Goal: Transaction & Acquisition: Purchase product/service

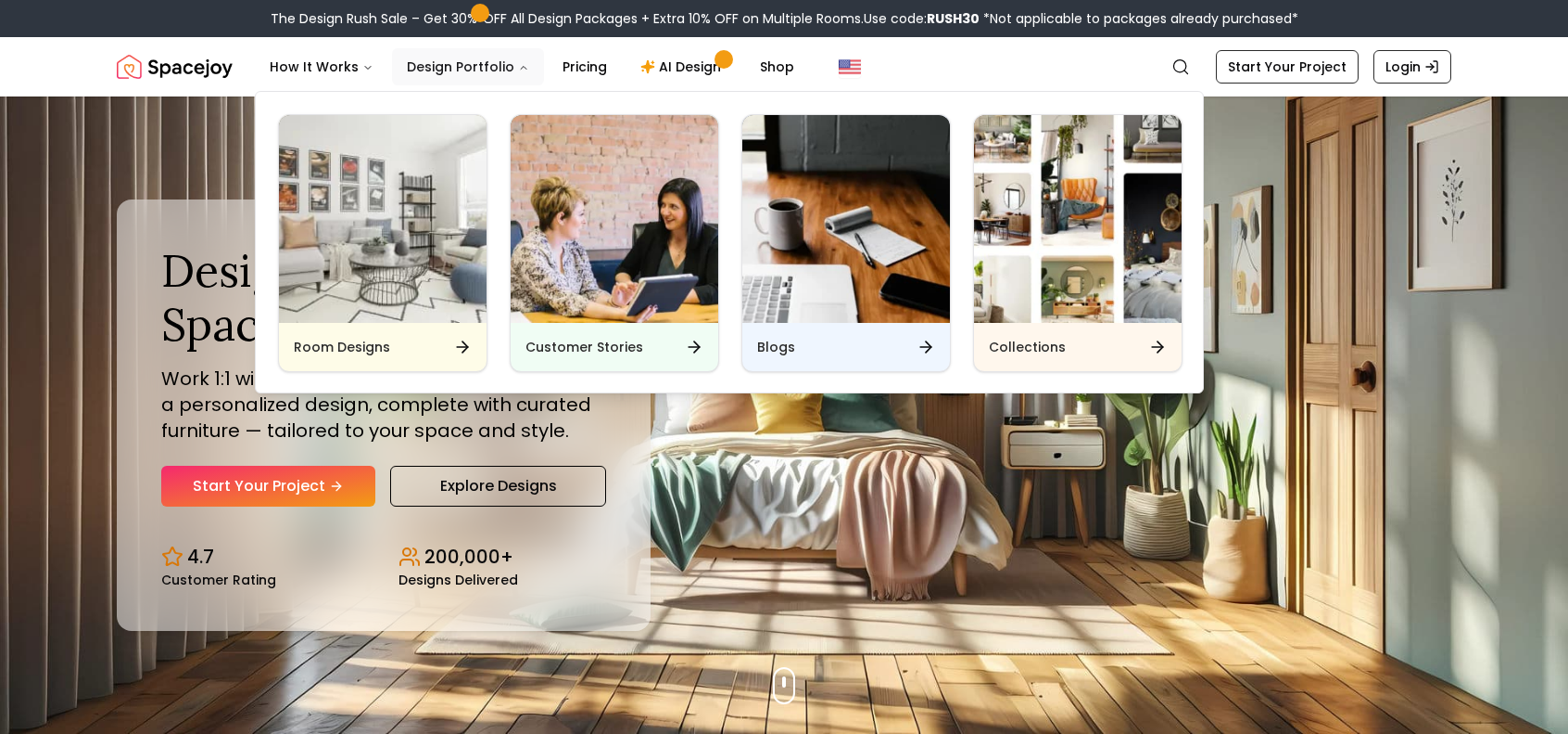
click at [473, 55] on button "Design Portfolio" at bounding box center [468, 66] width 152 height 37
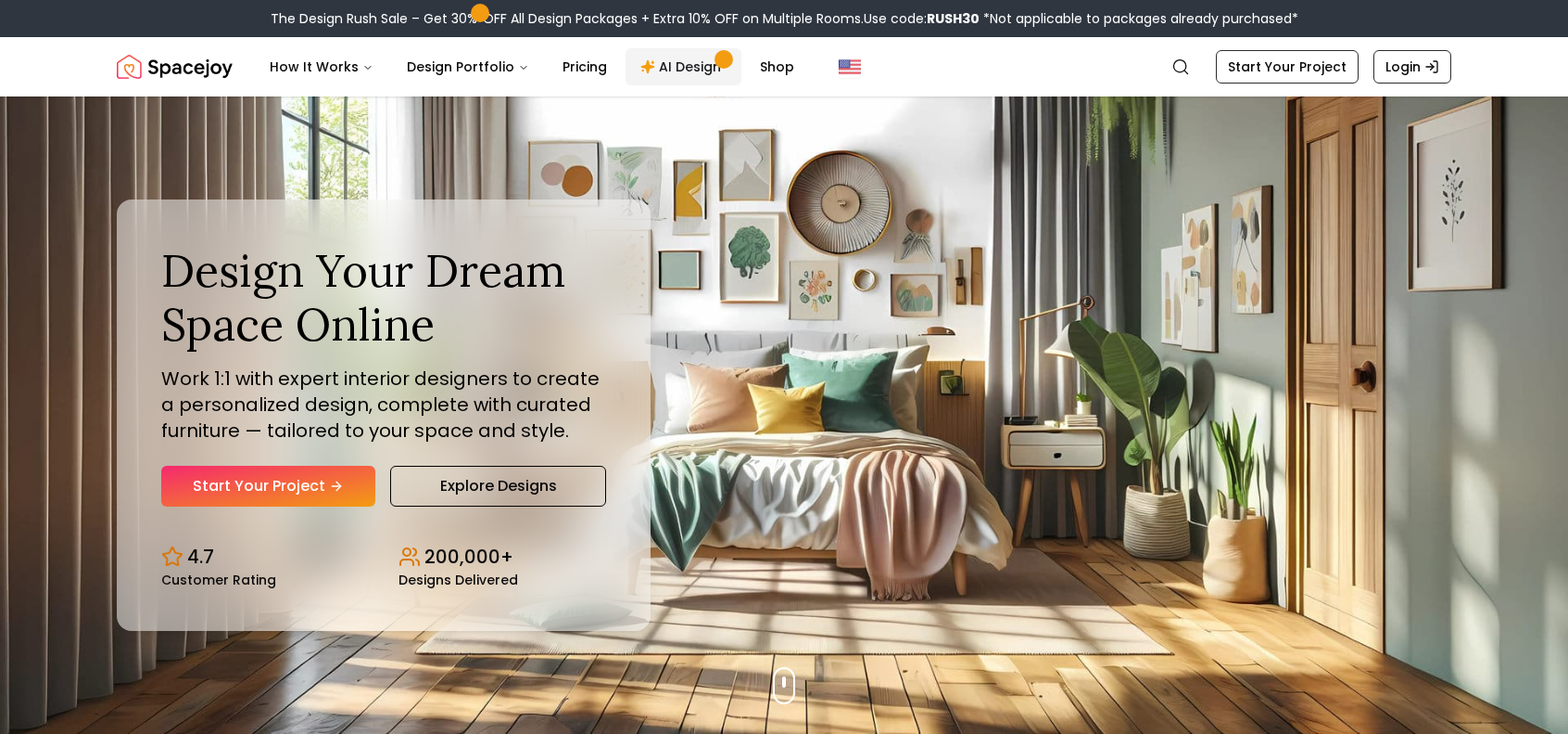
click at [697, 62] on link "AI Design" at bounding box center [684, 66] width 116 height 37
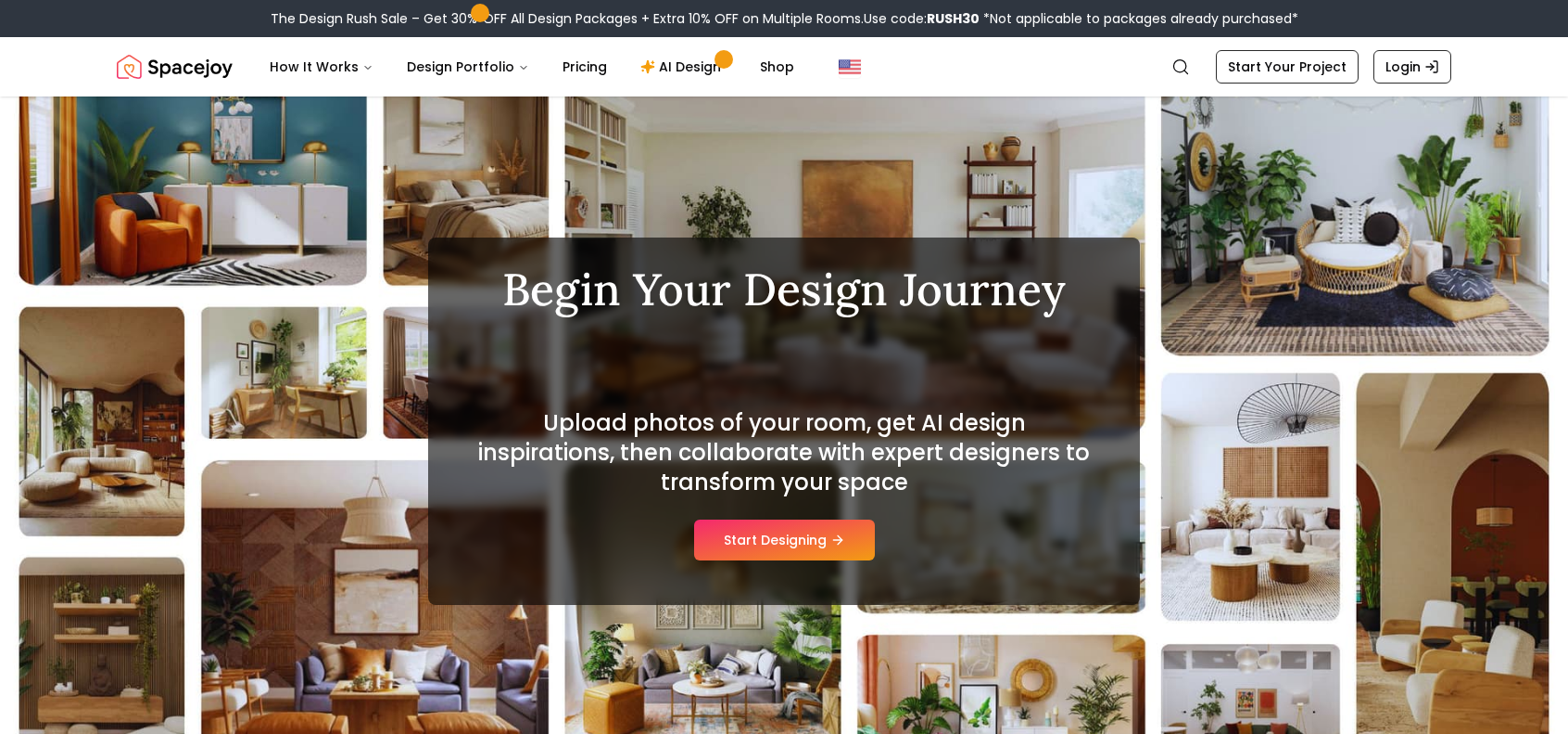
drag, startPoint x: 0, startPoint y: 0, endPoint x: 775, endPoint y: 534, distance: 941.2
click at [775, 534] on button "Start Designing" at bounding box center [784, 540] width 181 height 40
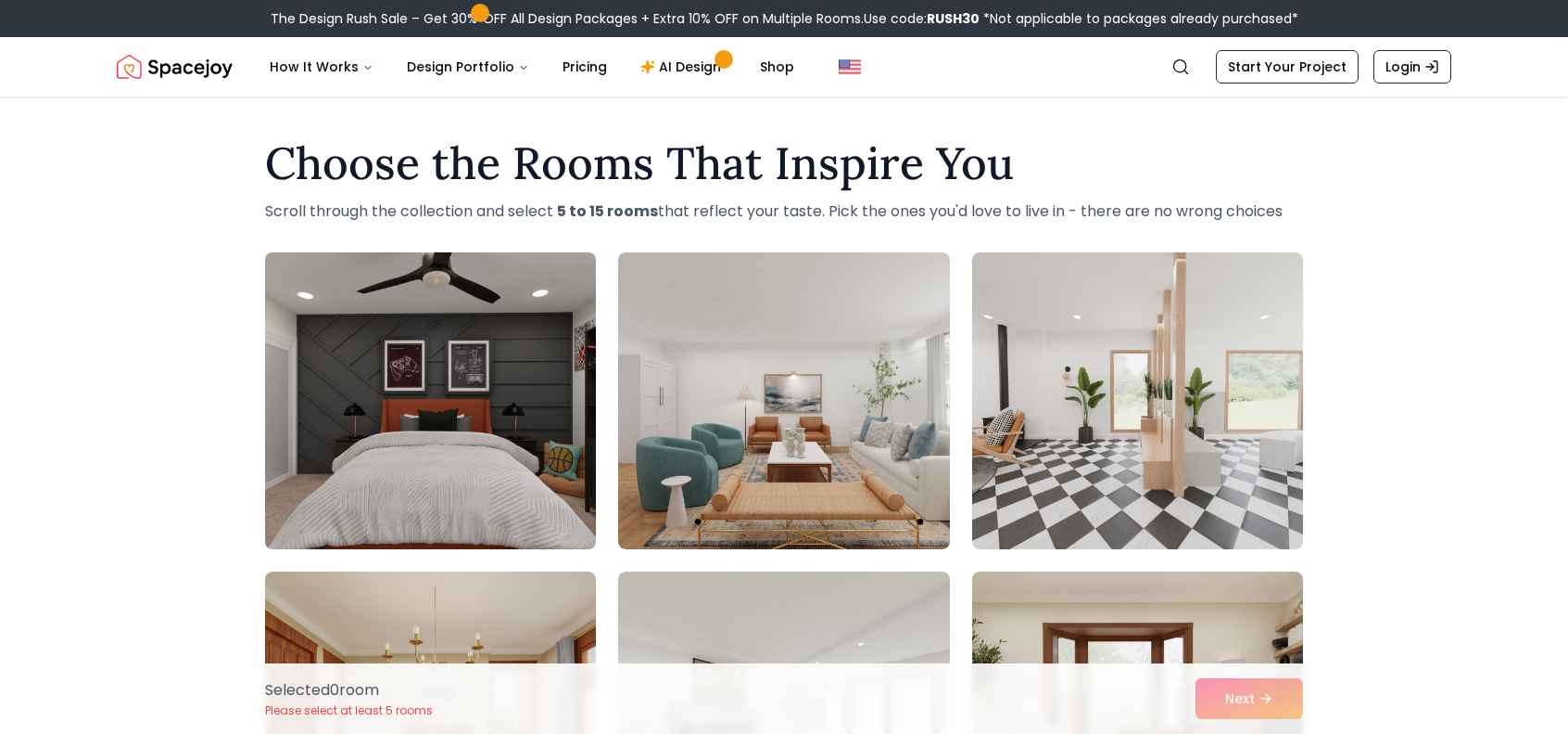
click at [480, 387] on img at bounding box center [430, 401] width 348 height 311
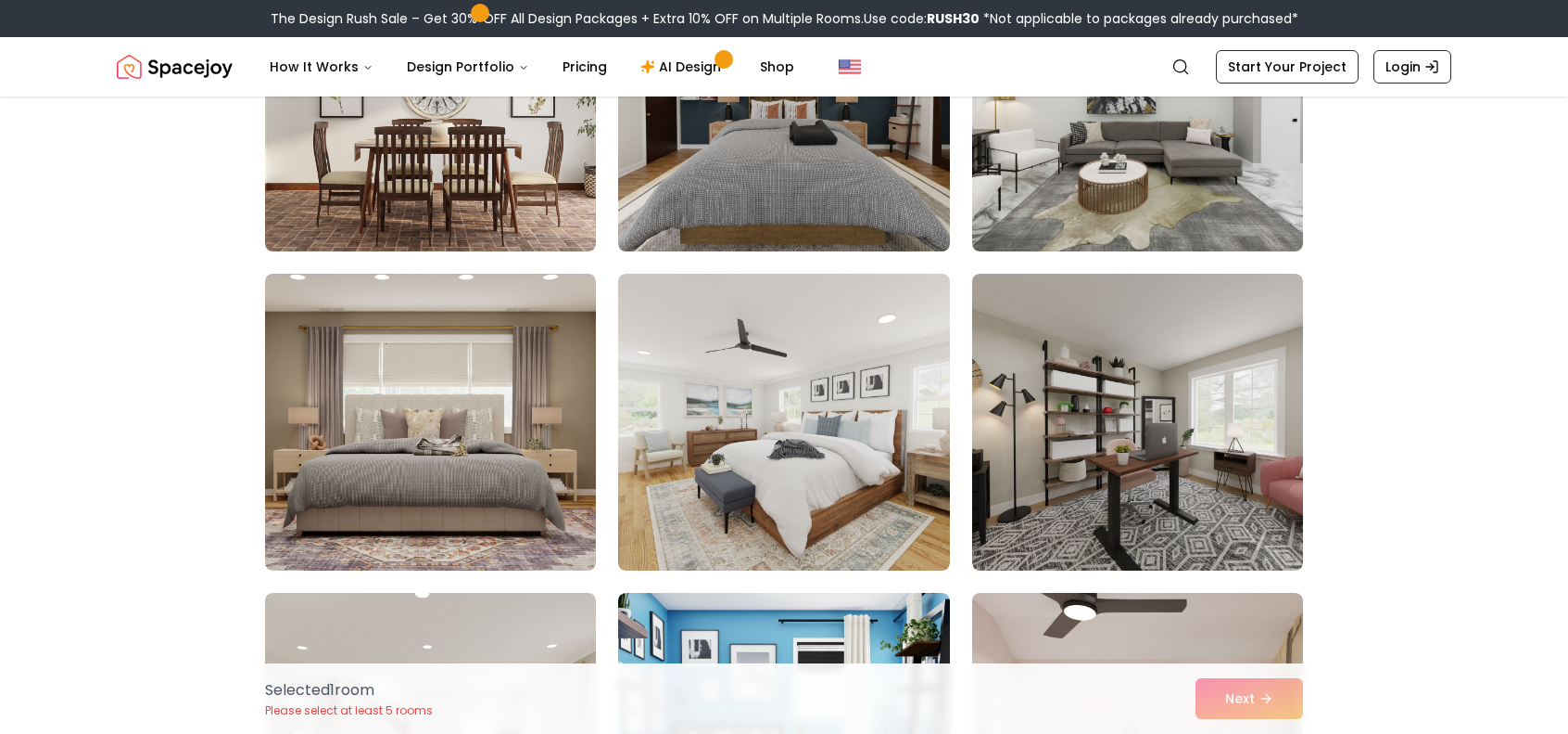
scroll to position [1577, 0]
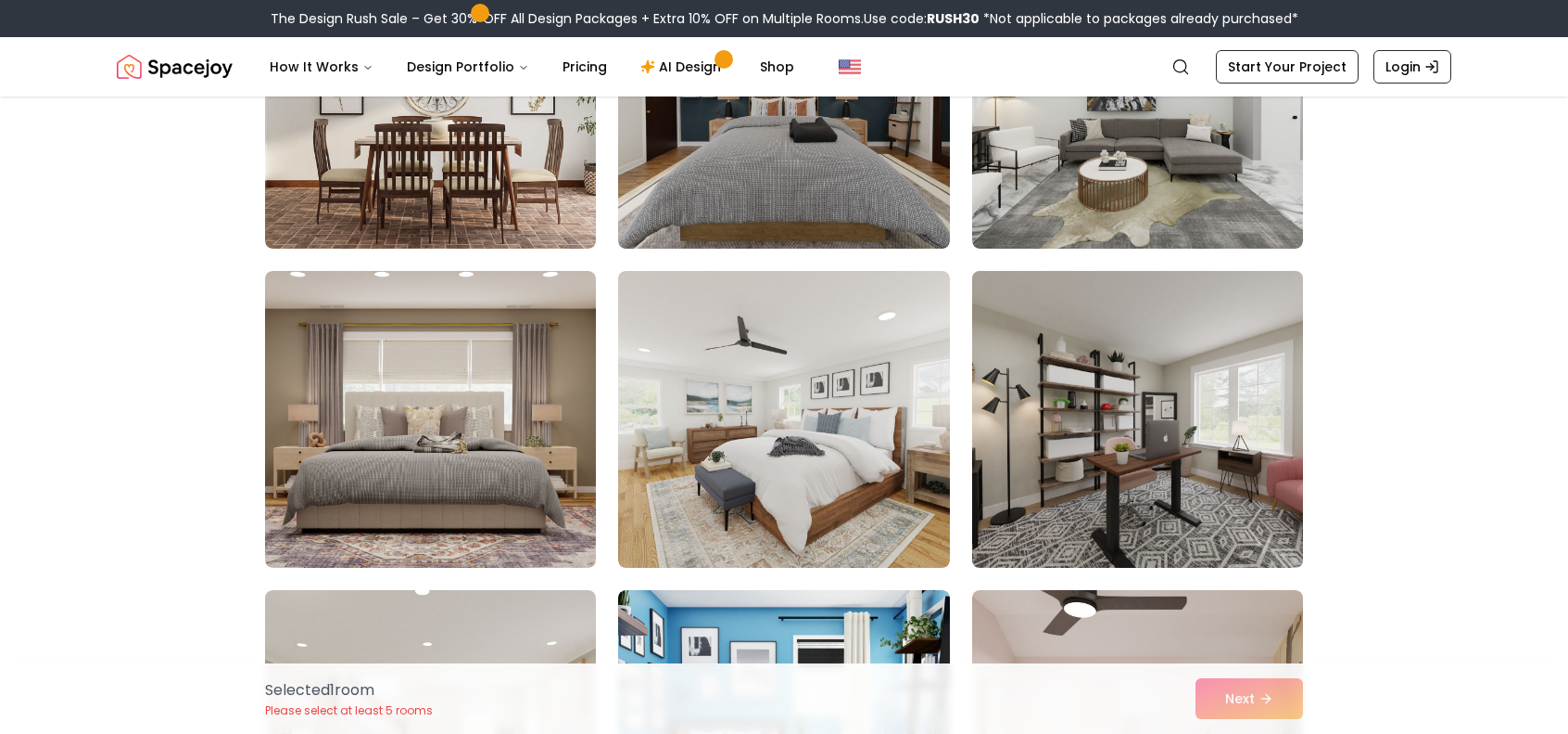
click at [1161, 459] on img at bounding box center [1138, 419] width 348 height 311
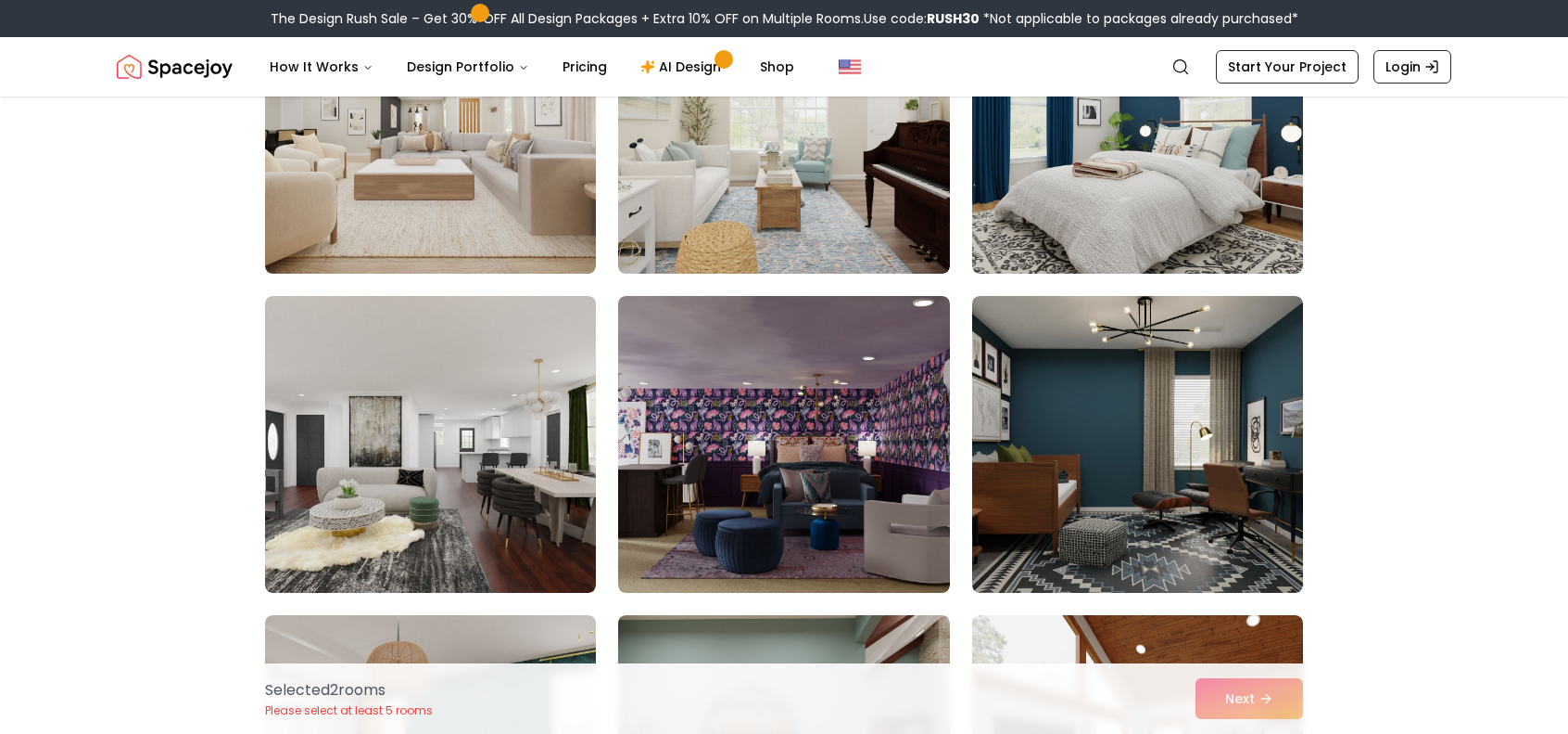
scroll to position [3153, 0]
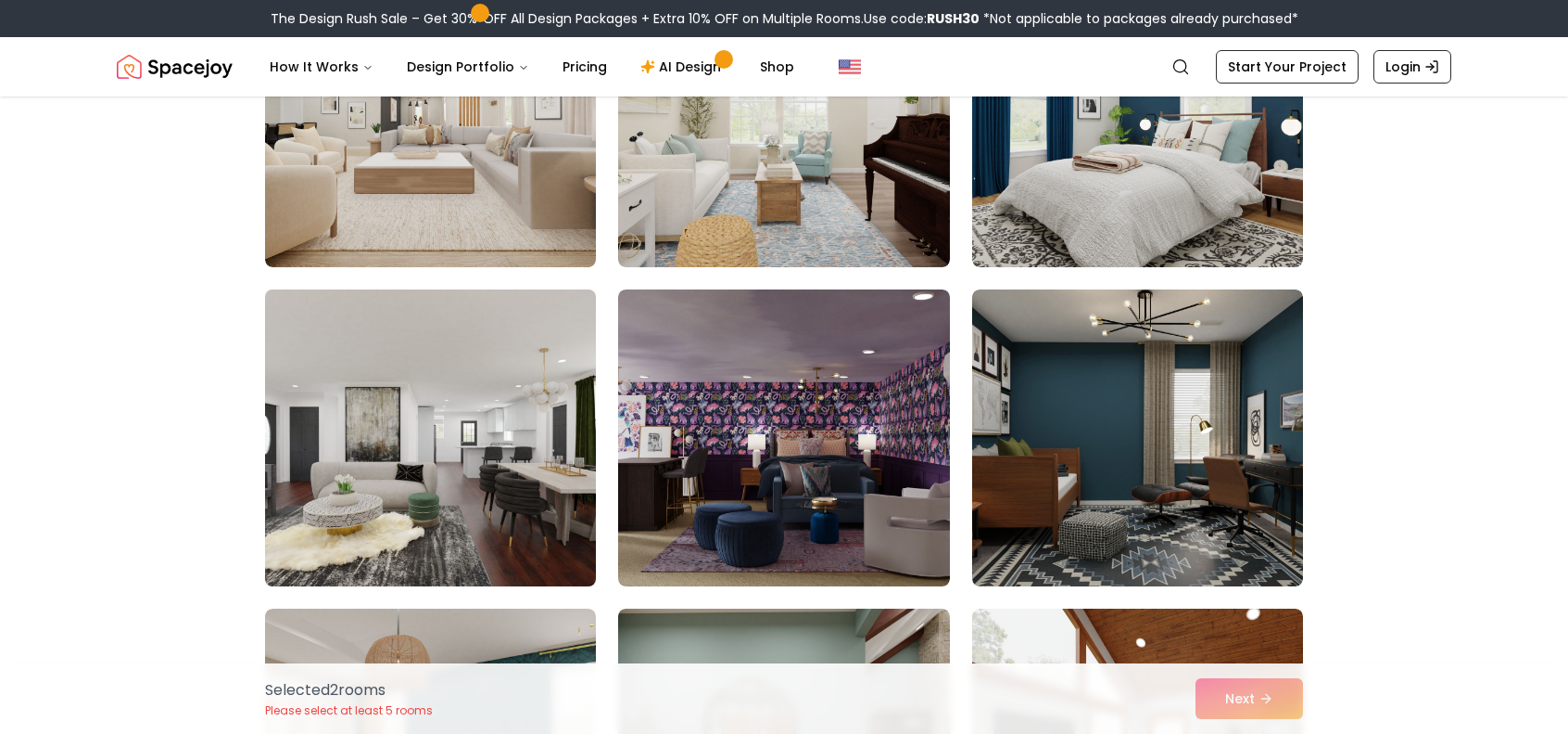
click at [396, 420] on img at bounding box center [430, 437] width 348 height 311
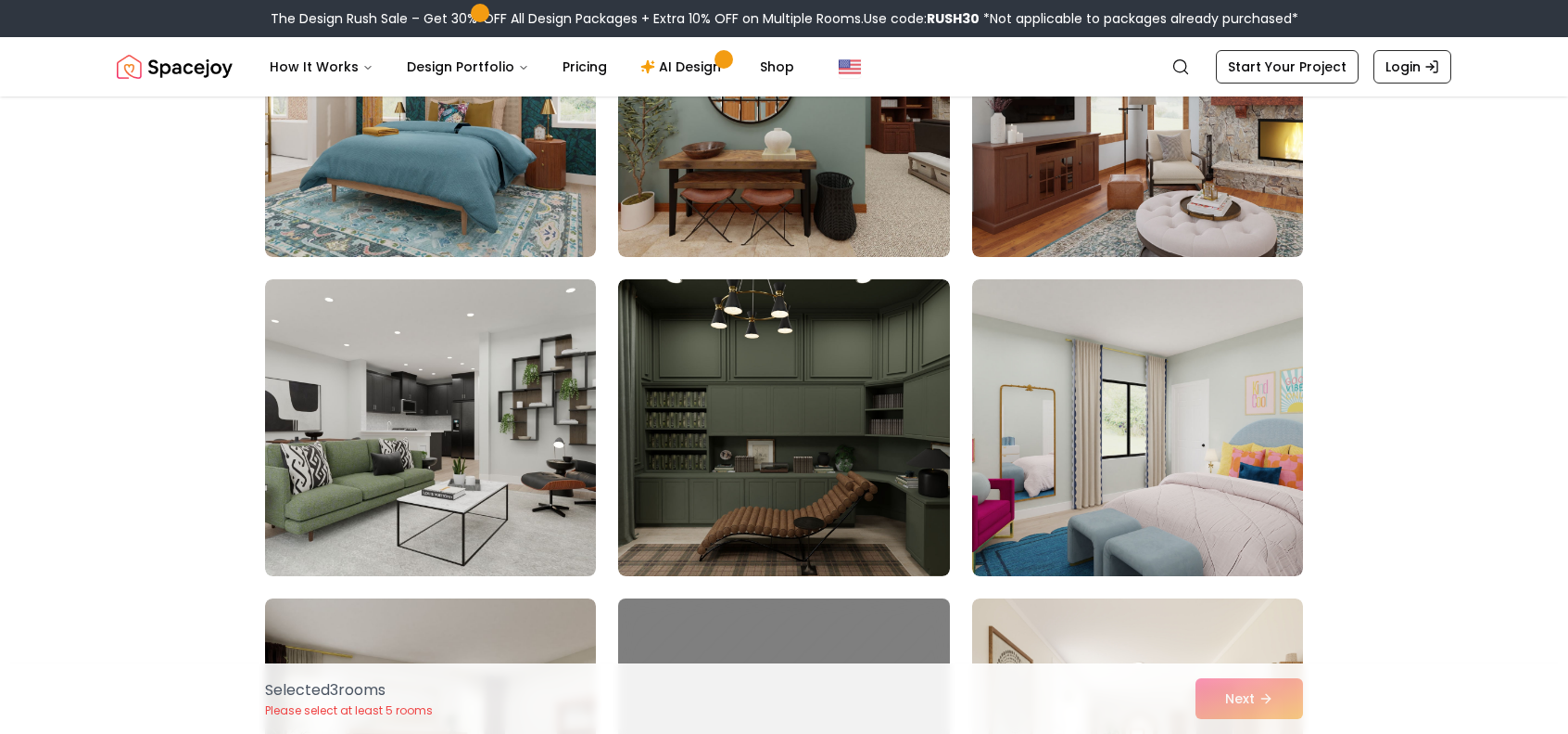
scroll to position [3803, 0]
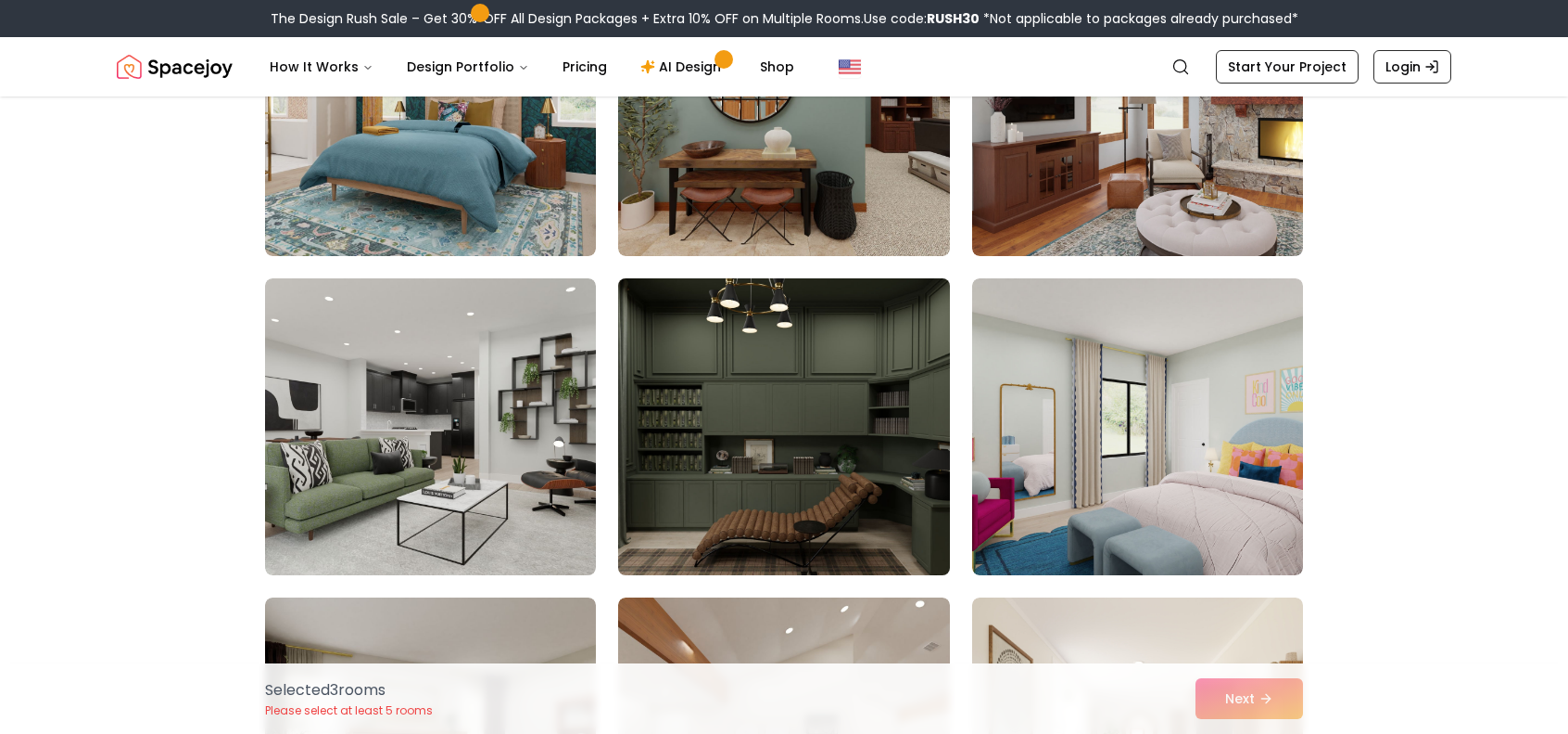
click at [713, 411] on img at bounding box center [784, 427] width 348 height 311
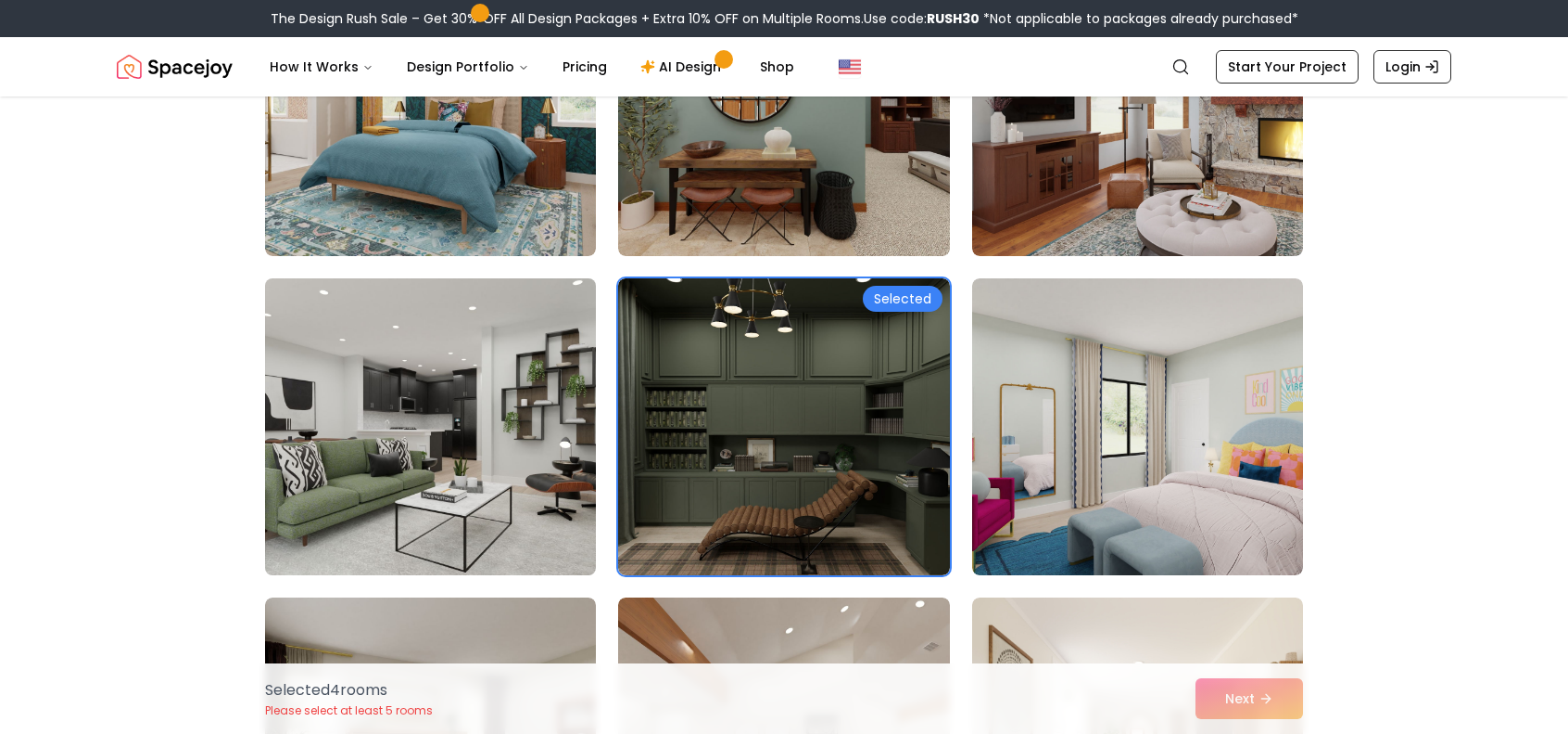
click at [396, 407] on img at bounding box center [430, 427] width 348 height 311
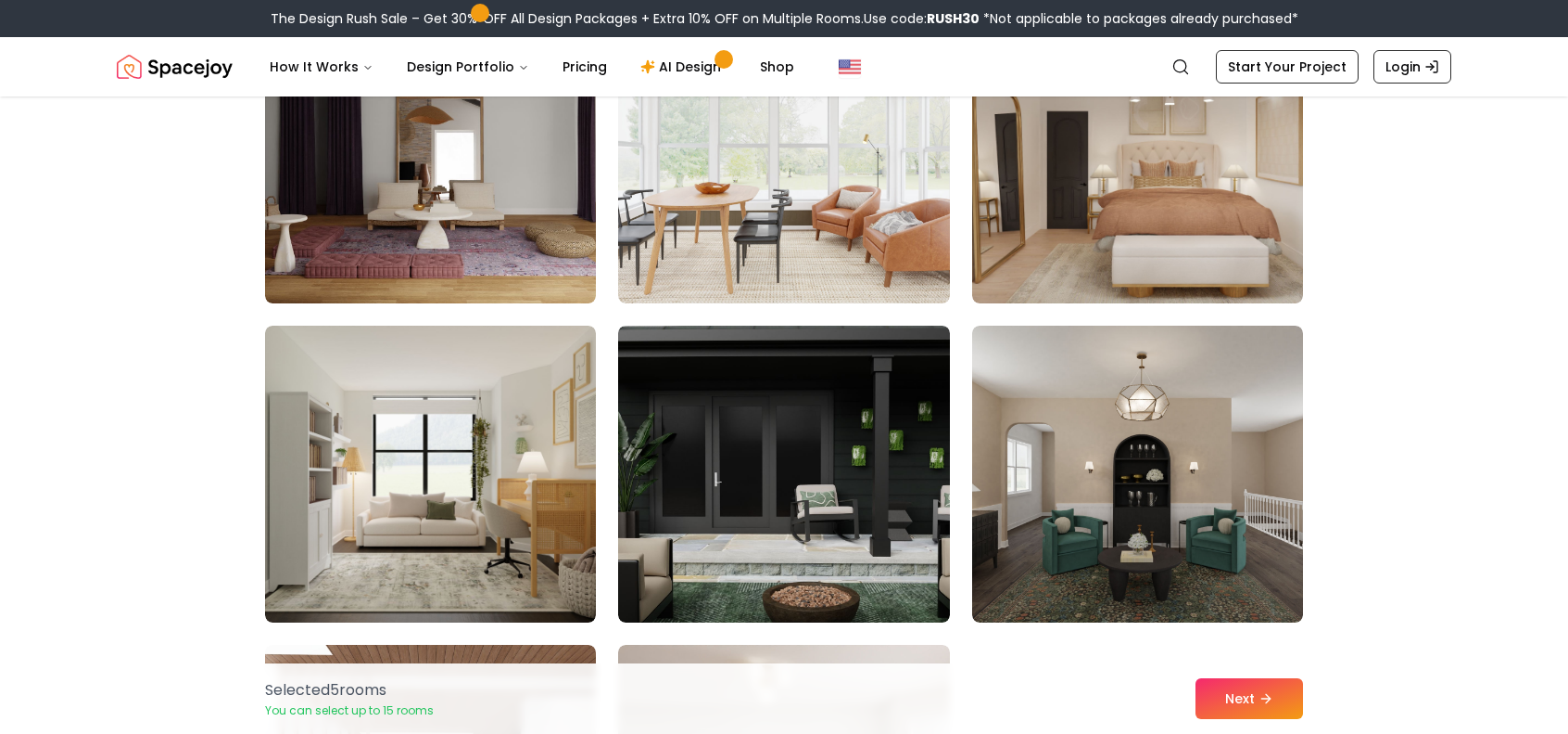
scroll to position [4731, 0]
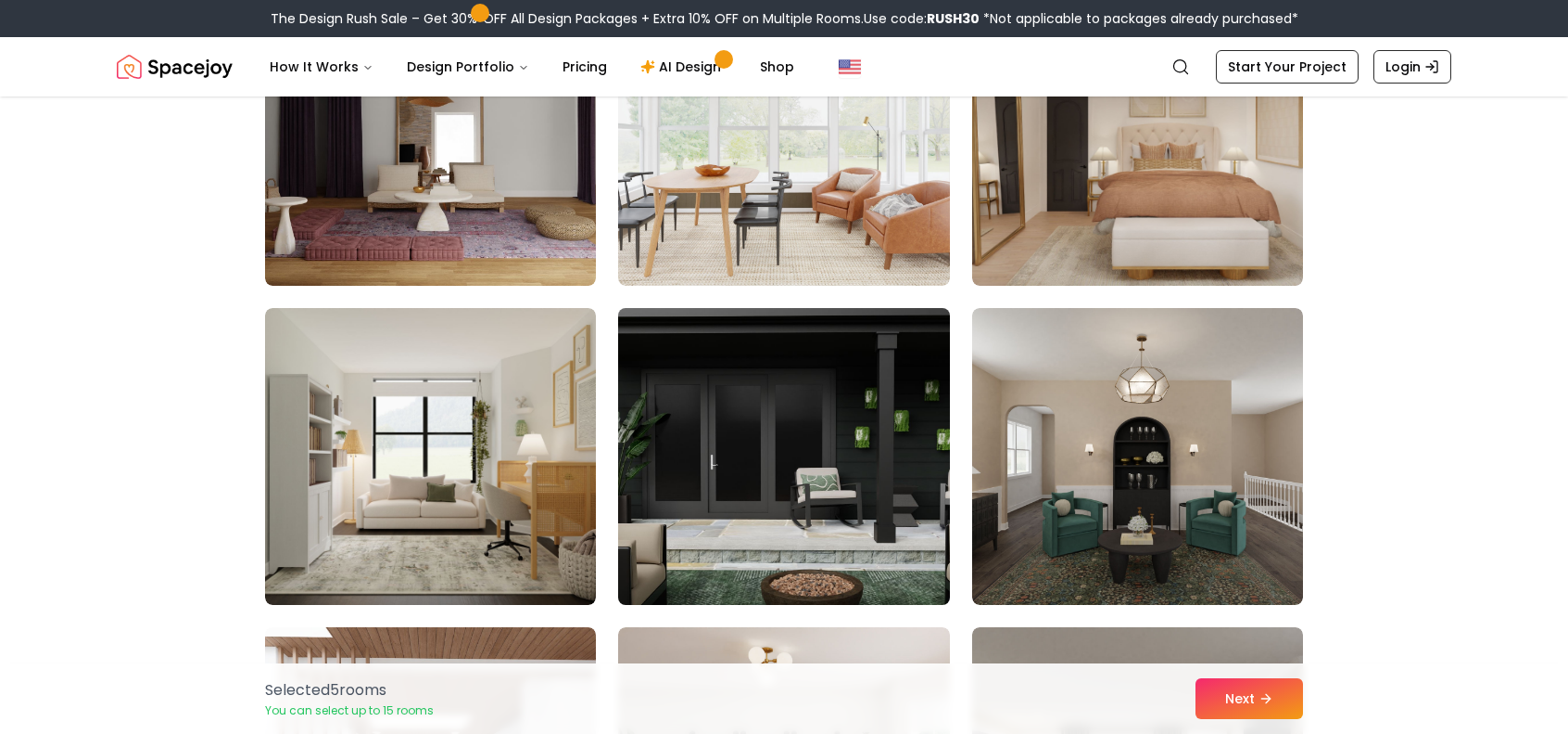
click at [829, 452] on img at bounding box center [784, 456] width 348 height 311
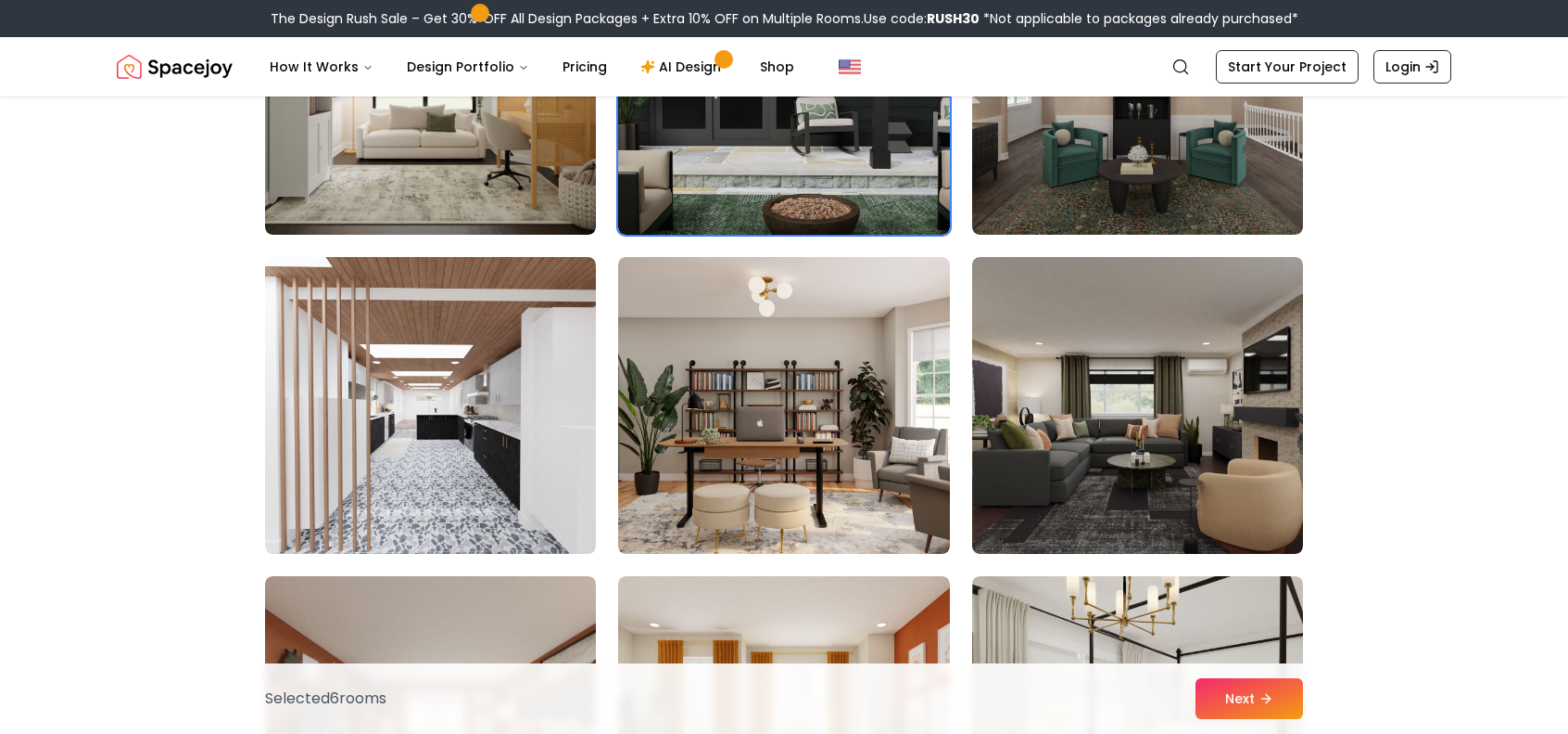
scroll to position [5101, 0]
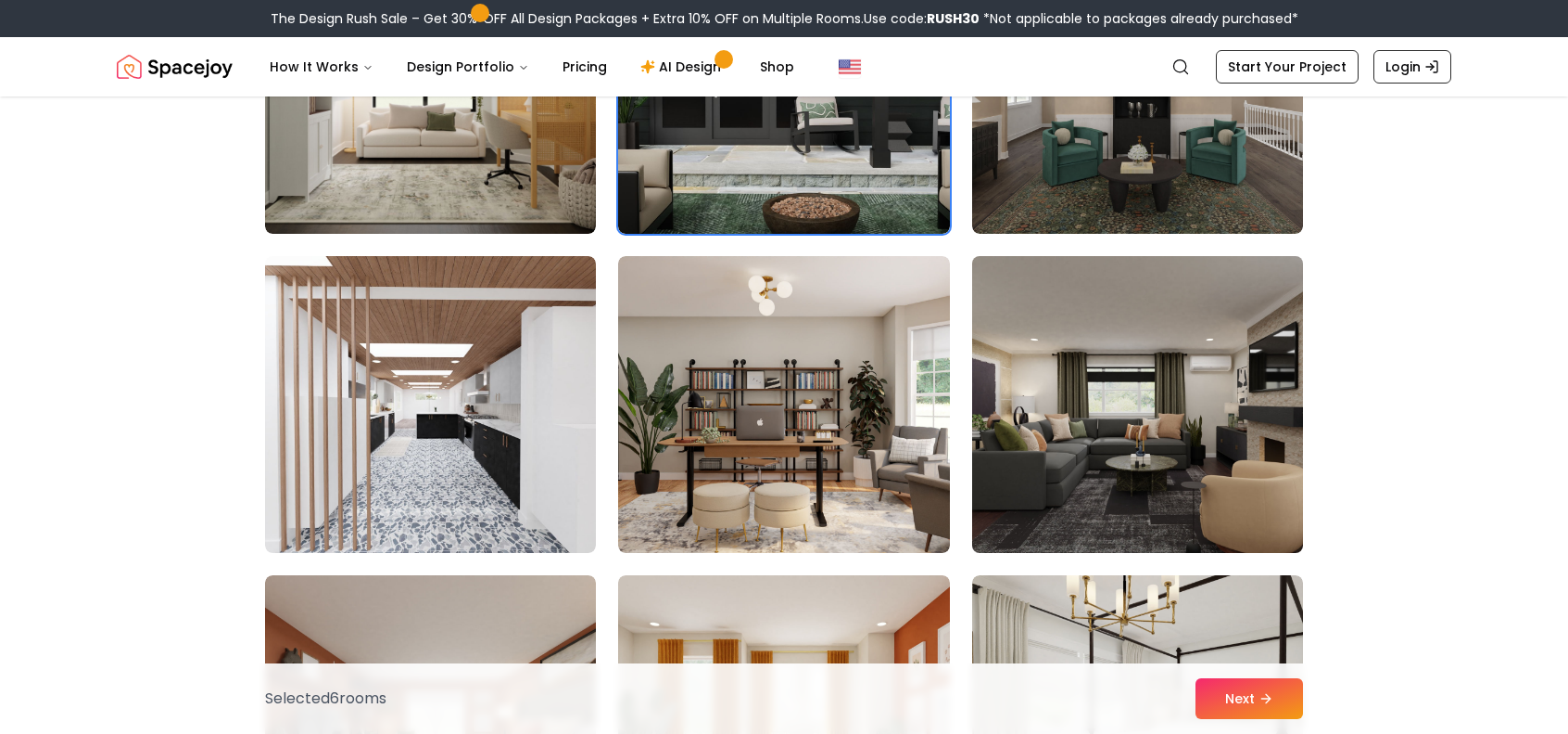
click at [1060, 434] on img at bounding box center [1138, 404] width 348 height 311
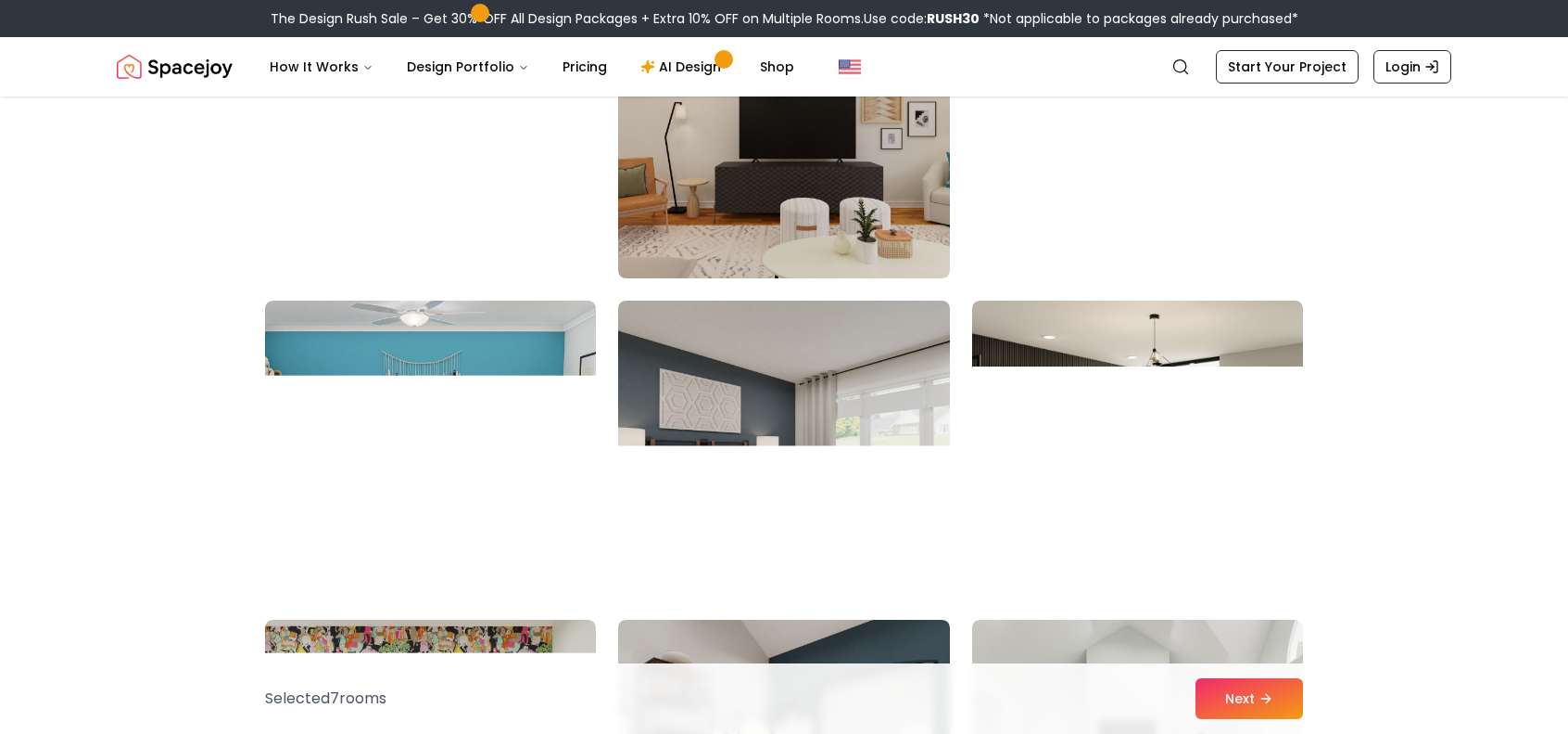
scroll to position [8904, 0]
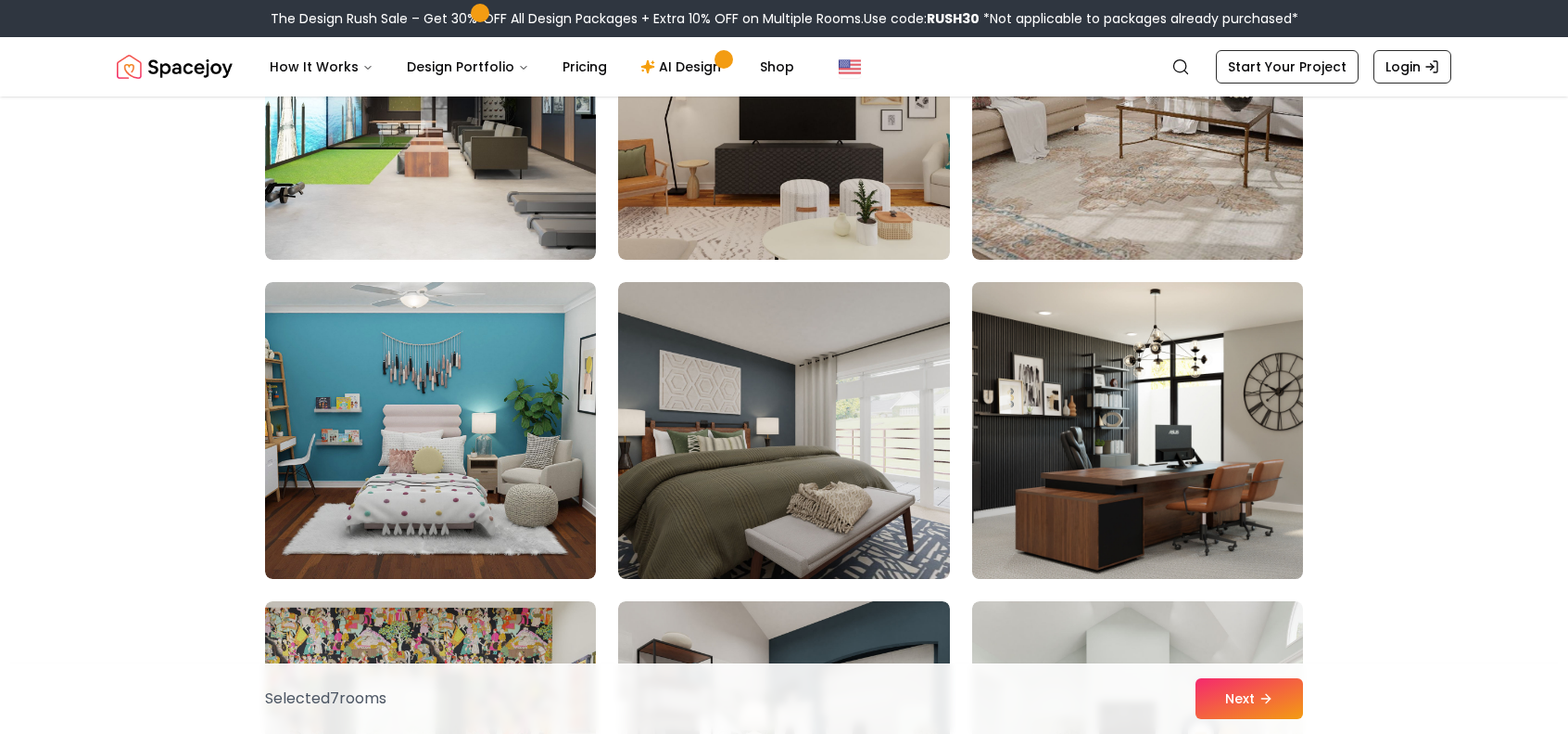
click at [1181, 409] on img at bounding box center [1138, 430] width 348 height 311
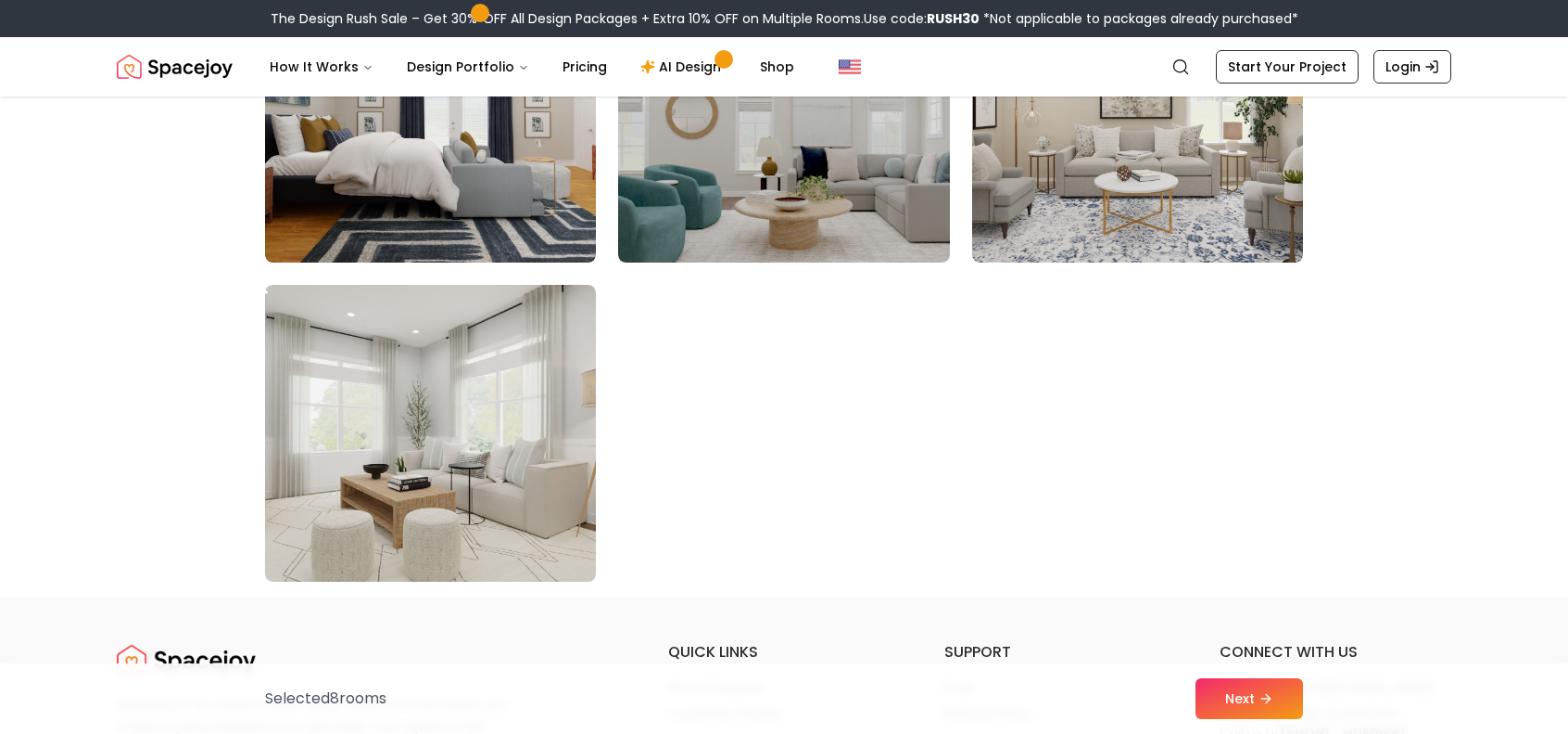
scroll to position [10574, 0]
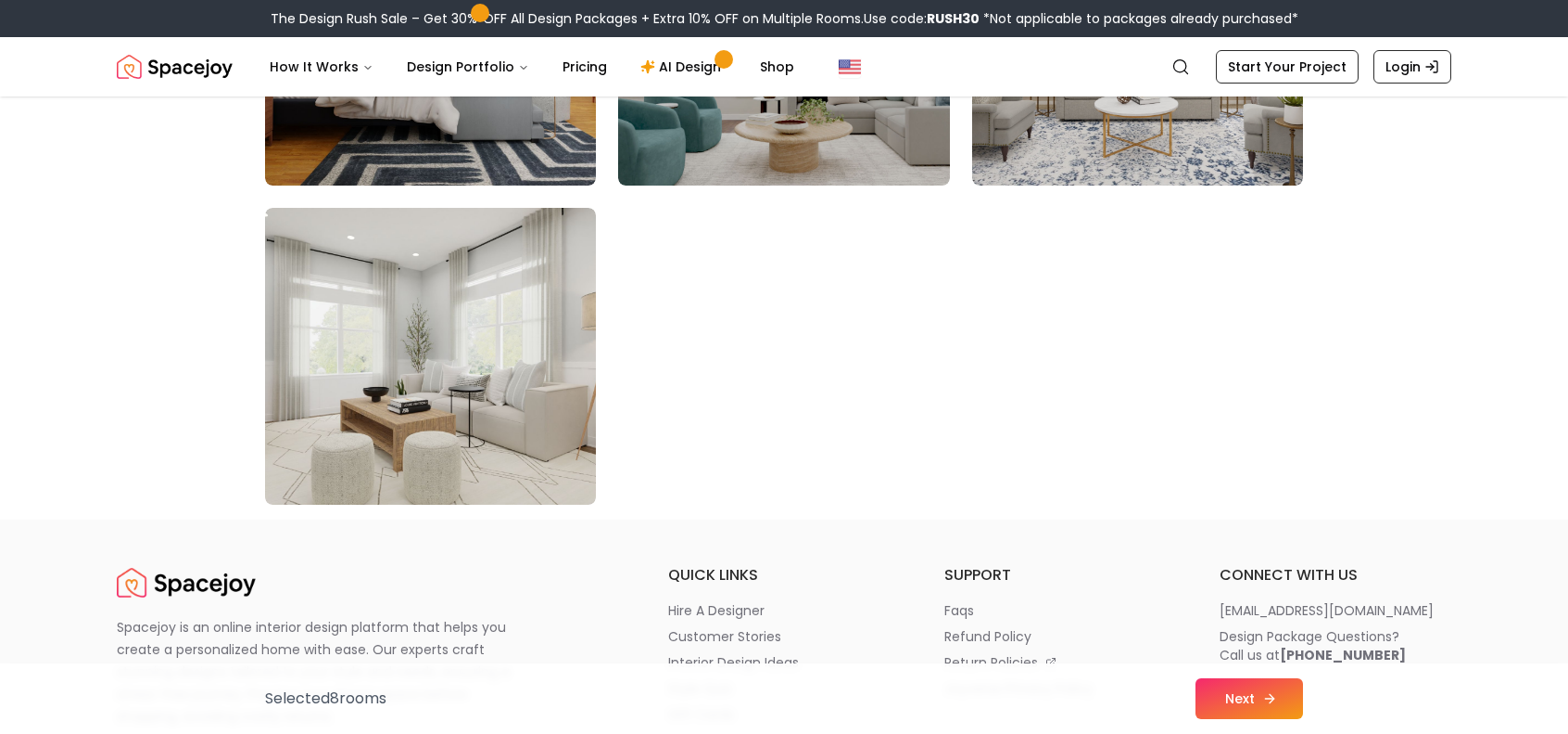
click at [1242, 702] on button "Next" at bounding box center [1249, 698] width 108 height 40
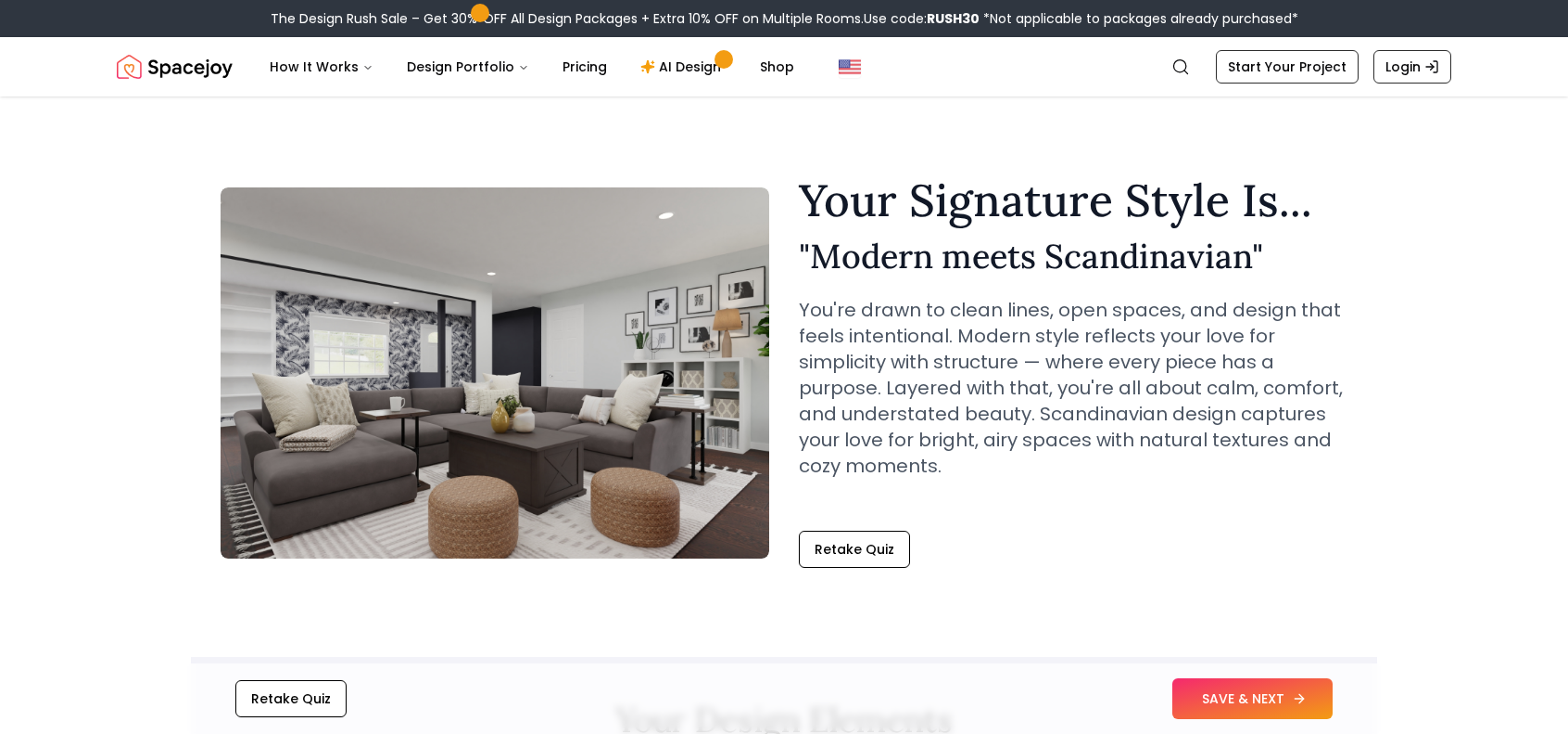
click at [1201, 692] on button "SAVE & NEXT" at bounding box center [1252, 698] width 160 height 40
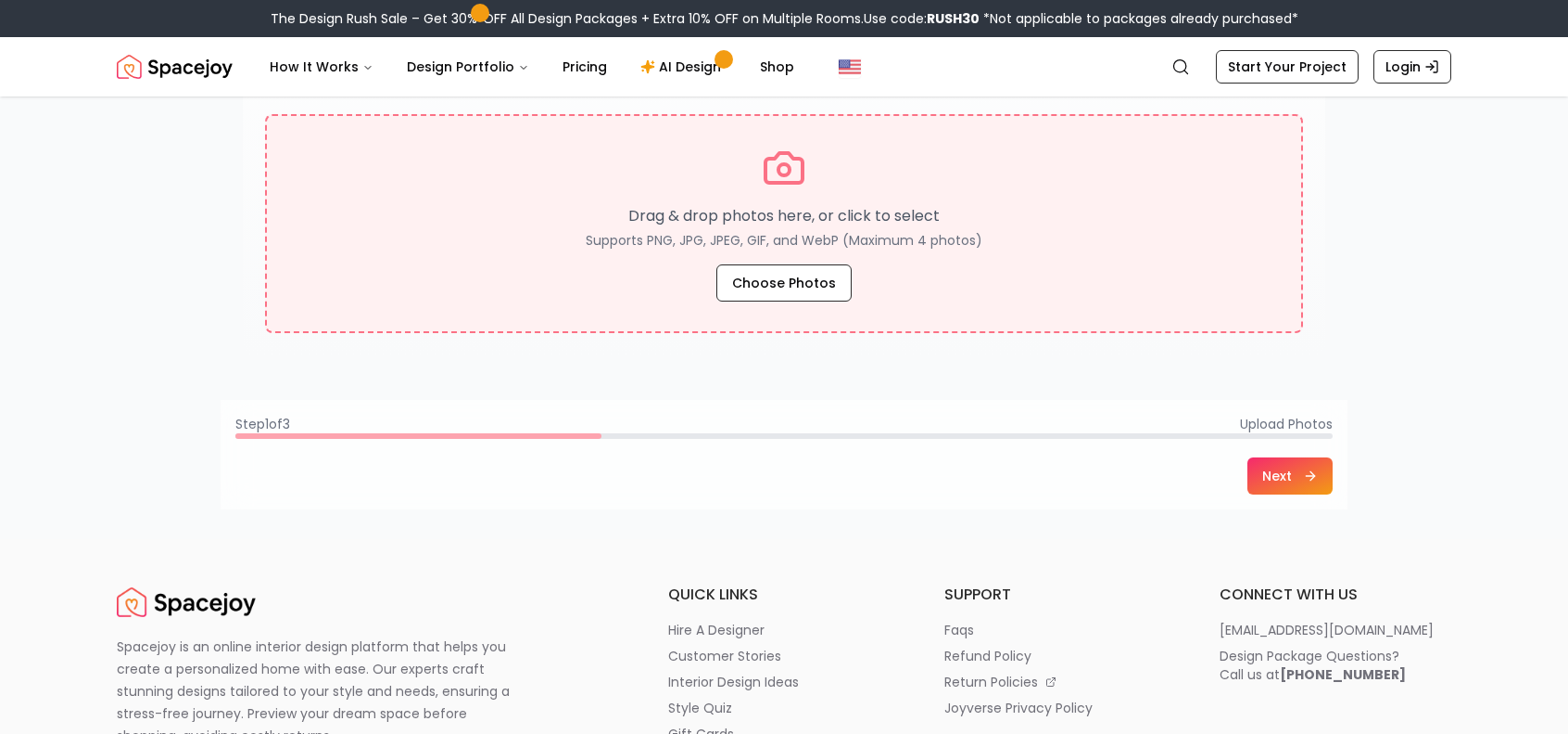
scroll to position [371, 0]
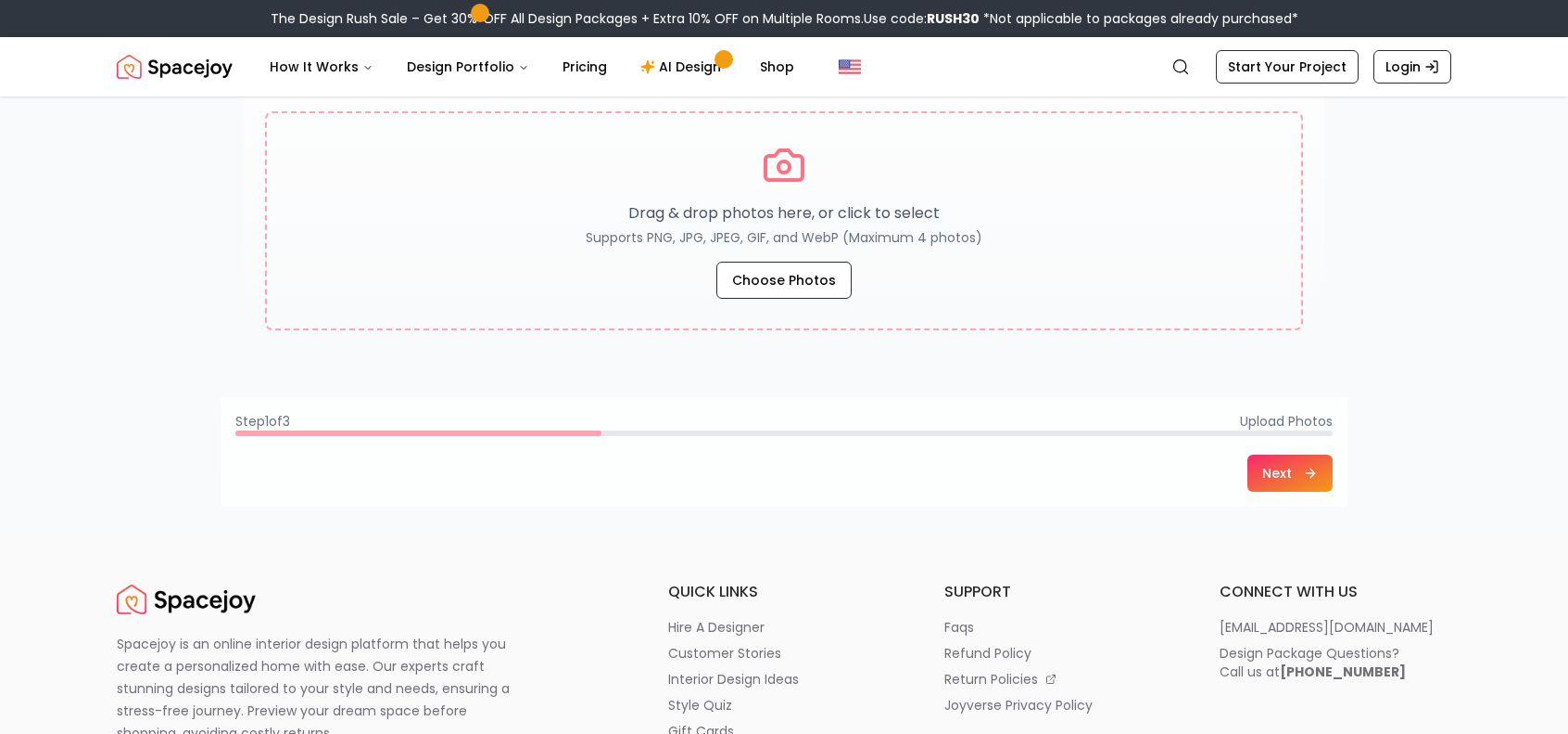
click at [1315, 474] on icon at bounding box center [1313, 473] width 5 height 9
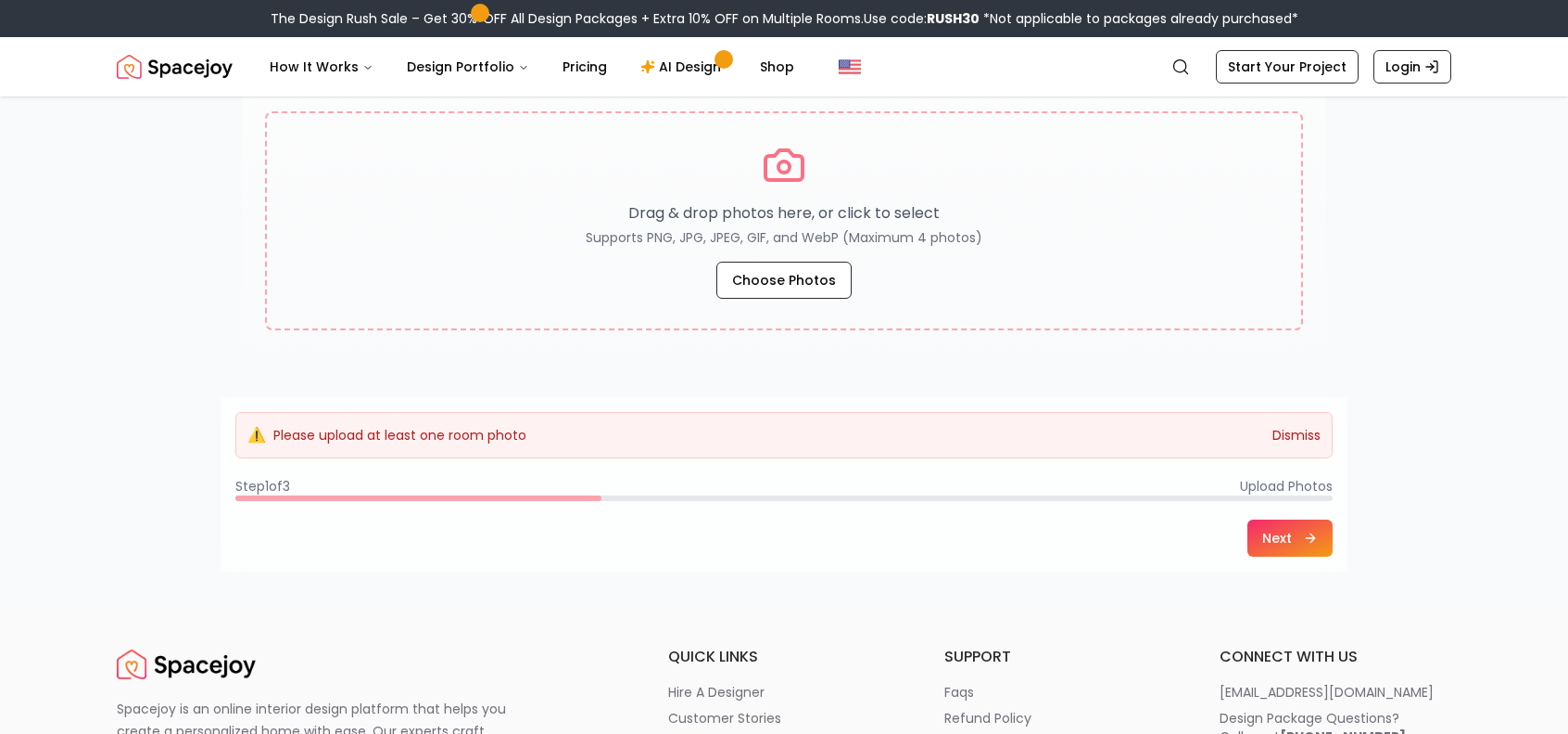
click at [1284, 432] on button "Dismiss" at bounding box center [1297, 434] width 48 height 18
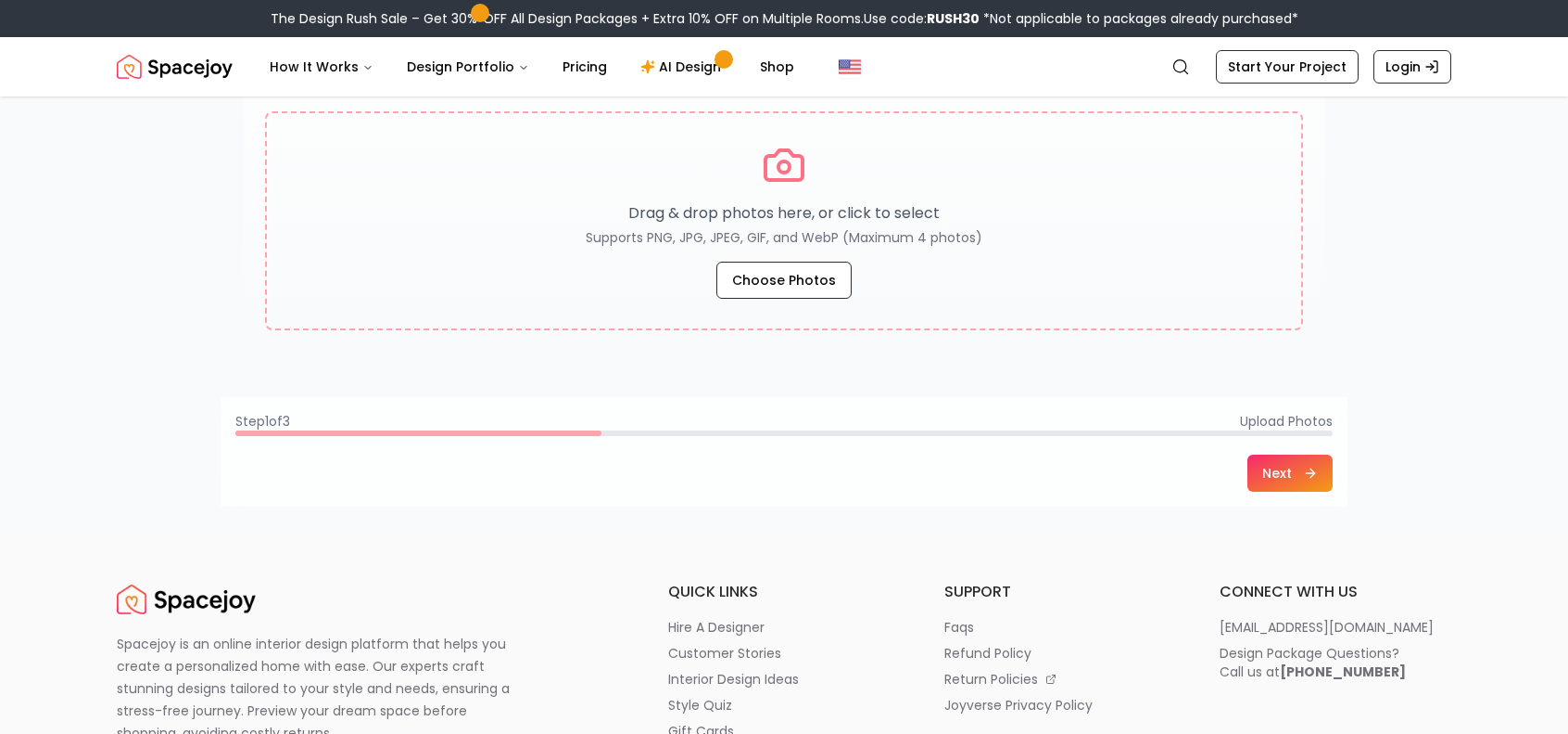
scroll to position [0, 0]
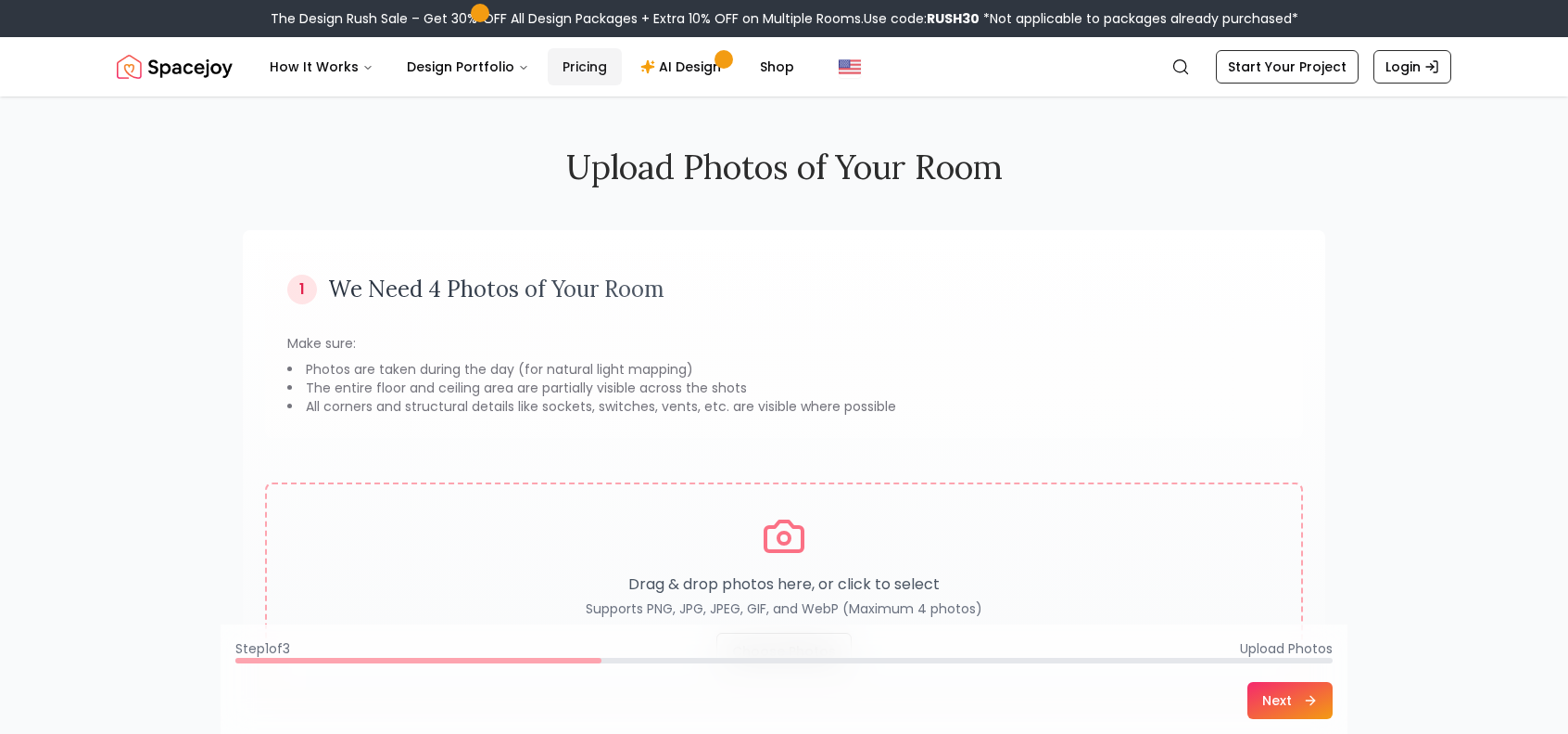
click at [572, 69] on link "Pricing" at bounding box center [585, 66] width 74 height 37
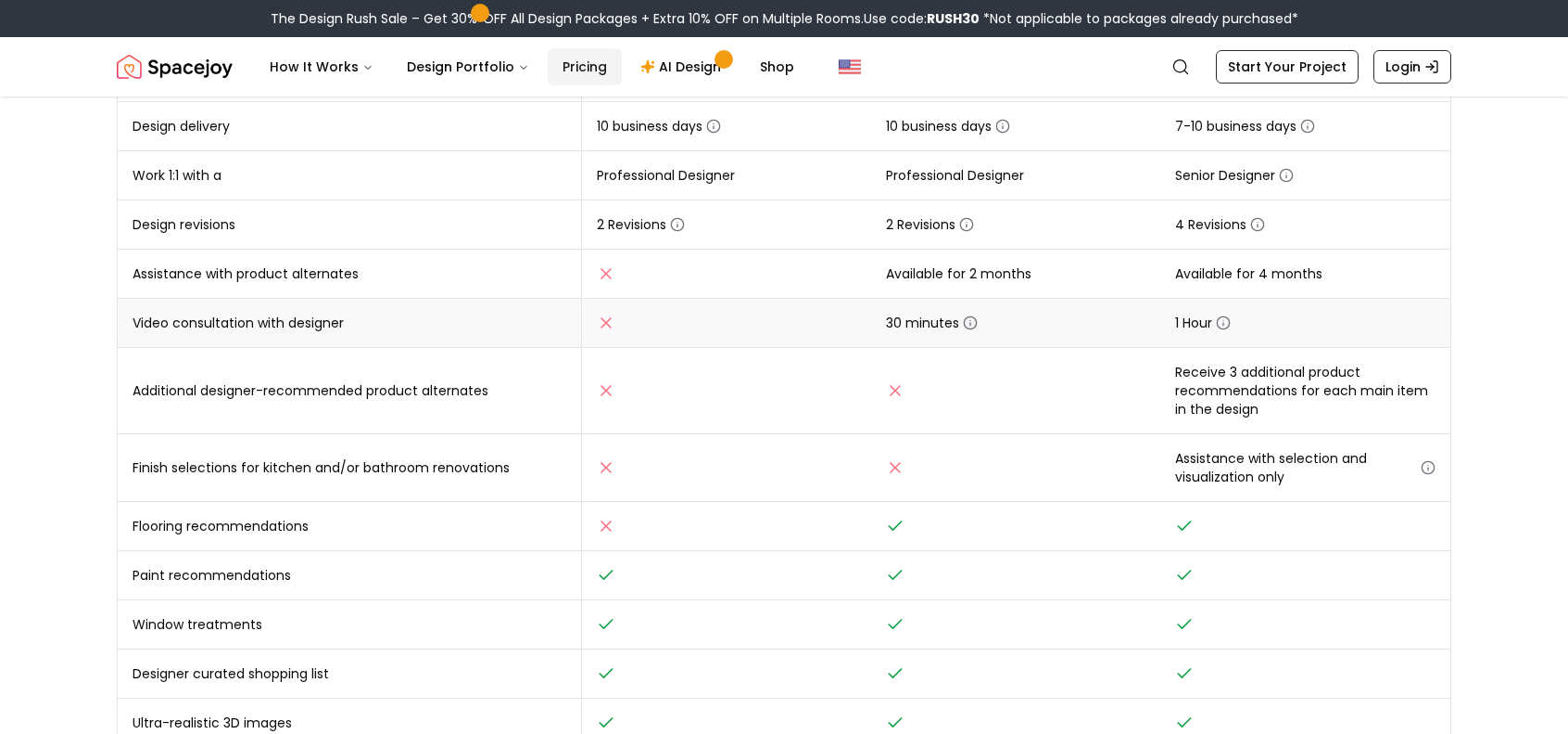
scroll to position [185, 0]
